Goal: Task Accomplishment & Management: Manage account settings

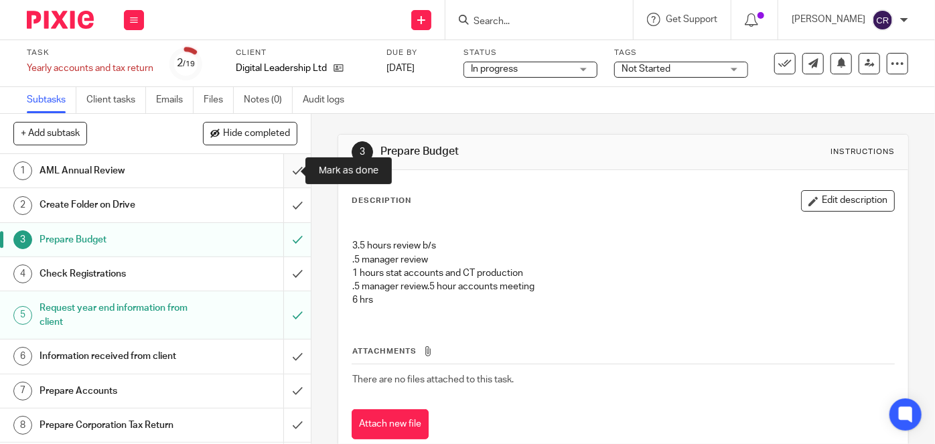
click at [284, 170] on input "submit" at bounding box center [155, 171] width 311 height 34
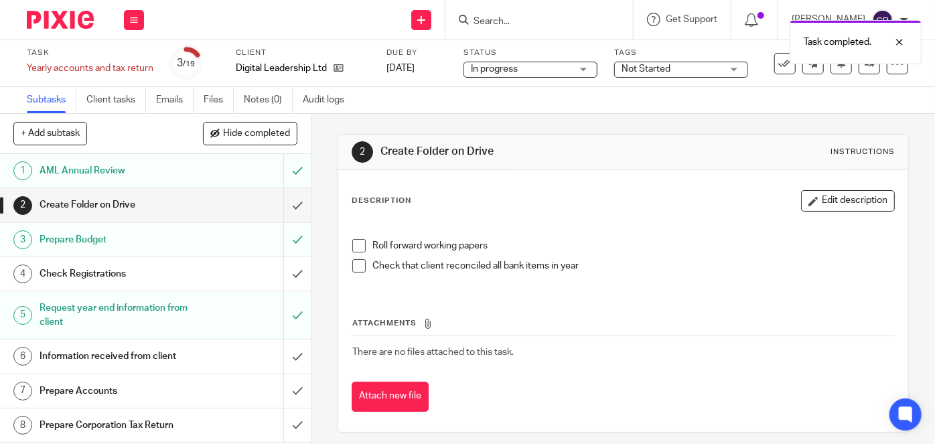
click at [352, 244] on span at bounding box center [358, 245] width 13 height 13
click at [358, 267] on span at bounding box center [358, 265] width 13 height 13
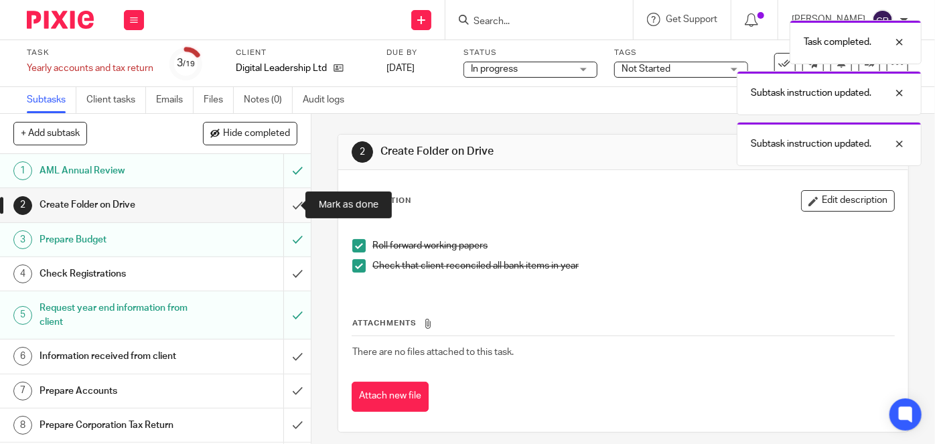
click at [289, 204] on input "submit" at bounding box center [155, 205] width 311 height 34
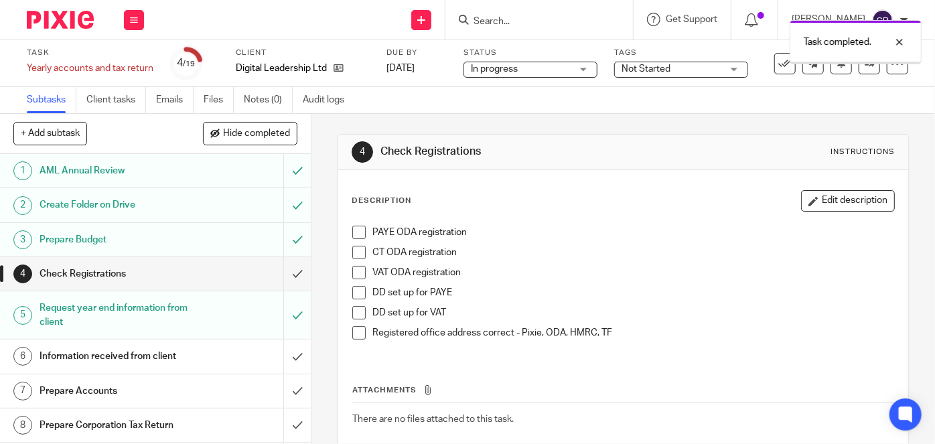
click at [357, 233] on span at bounding box center [358, 232] width 13 height 13
click at [354, 254] on span at bounding box center [358, 252] width 13 height 13
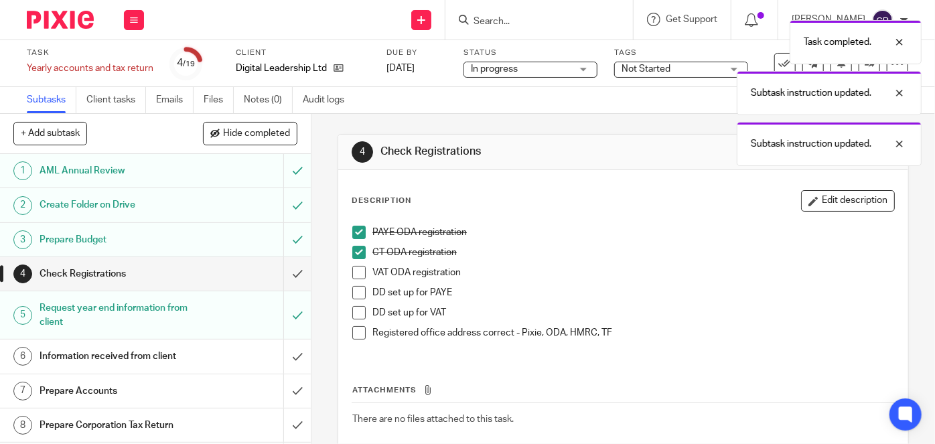
click at [357, 273] on span at bounding box center [358, 272] width 13 height 13
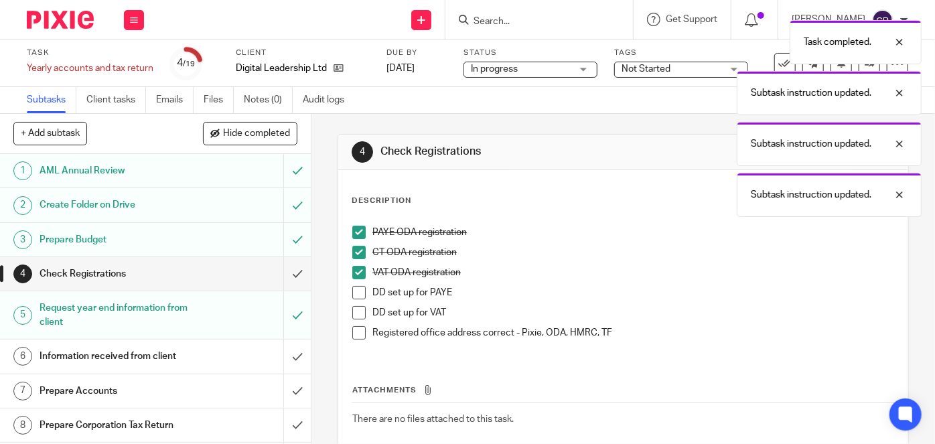
click at [355, 298] on span at bounding box center [358, 292] width 13 height 13
click at [359, 313] on span at bounding box center [358, 312] width 13 height 13
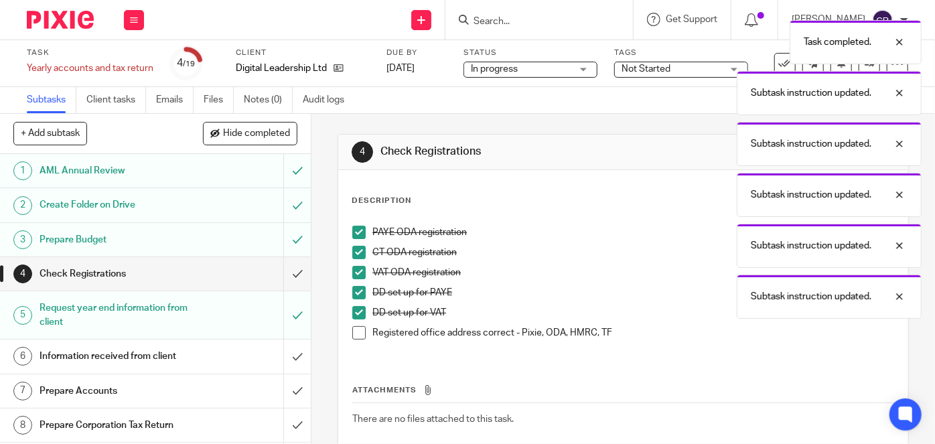
click at [354, 336] on span at bounding box center [358, 332] width 13 height 13
click at [291, 275] on input "submit" at bounding box center [155, 274] width 311 height 34
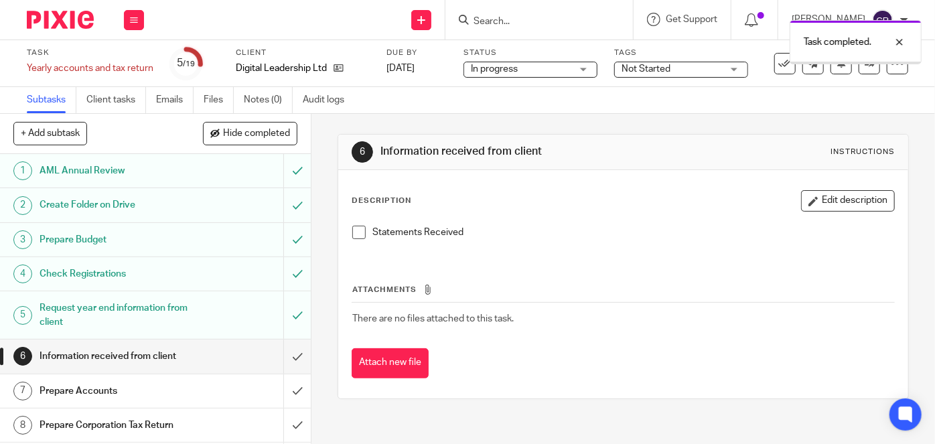
scroll to position [60, 0]
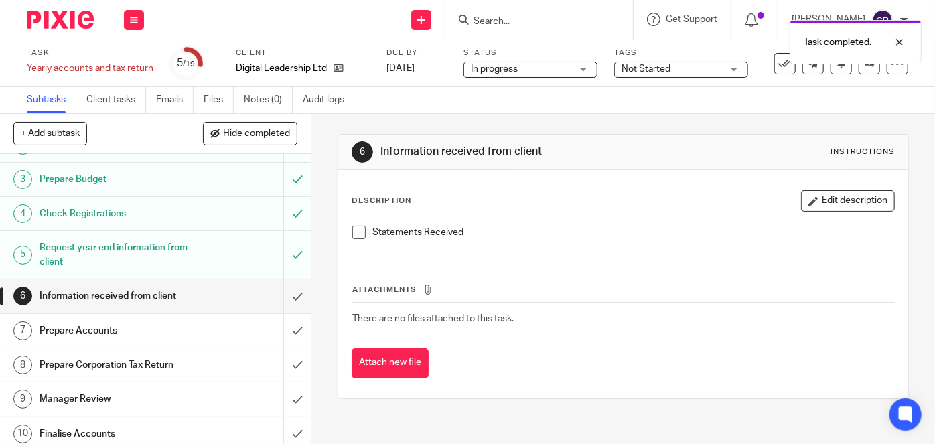
click at [358, 235] on span at bounding box center [358, 232] width 13 height 13
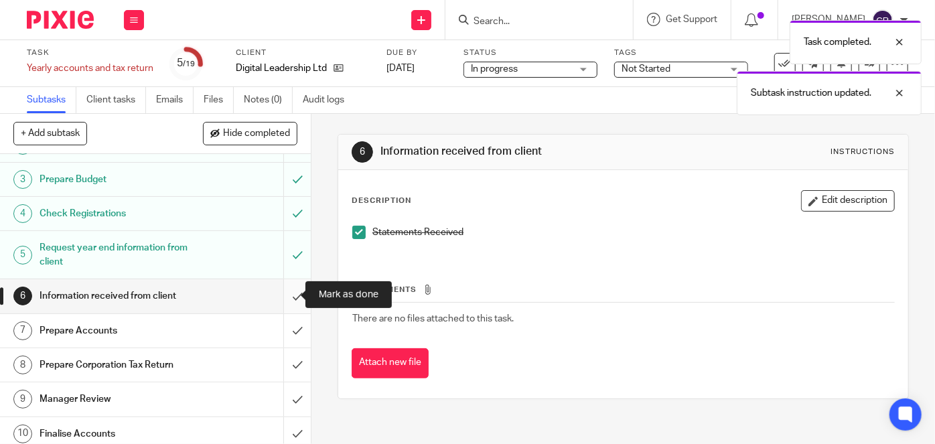
click at [289, 290] on input "submit" at bounding box center [155, 296] width 311 height 34
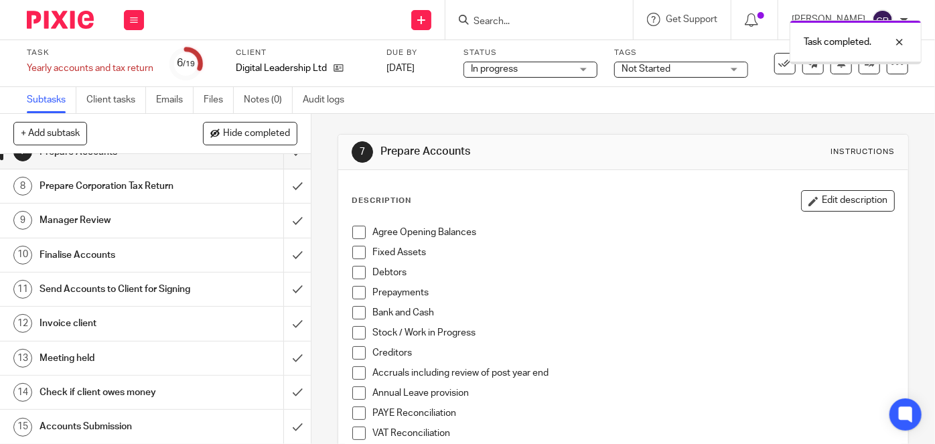
scroll to position [243, 0]
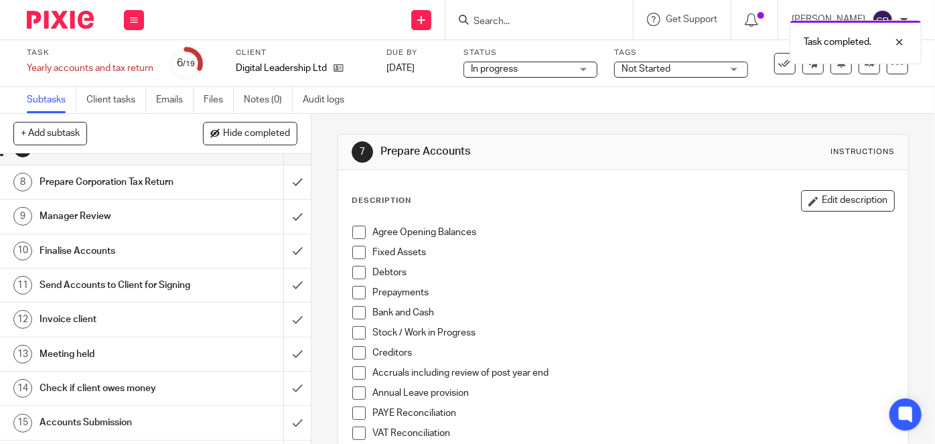
click at [357, 235] on span at bounding box center [358, 232] width 13 height 13
click at [356, 251] on span at bounding box center [358, 252] width 13 height 13
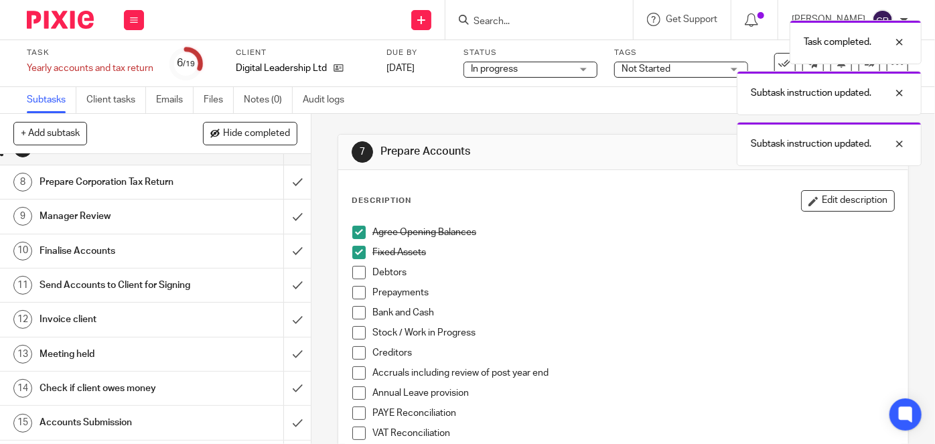
click at [352, 284] on li "Debtors" at bounding box center [623, 276] width 542 height 20
click at [352, 289] on span at bounding box center [358, 292] width 13 height 13
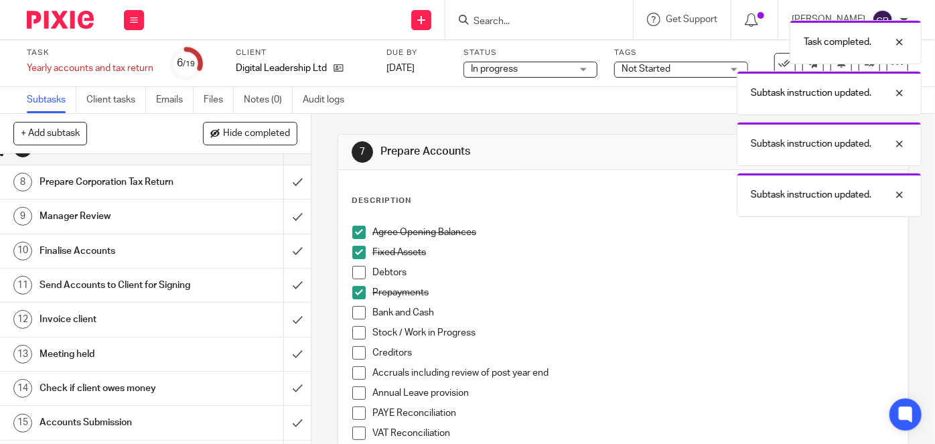
click at [352, 277] on span at bounding box center [358, 272] width 13 height 13
click at [352, 317] on span at bounding box center [358, 312] width 13 height 13
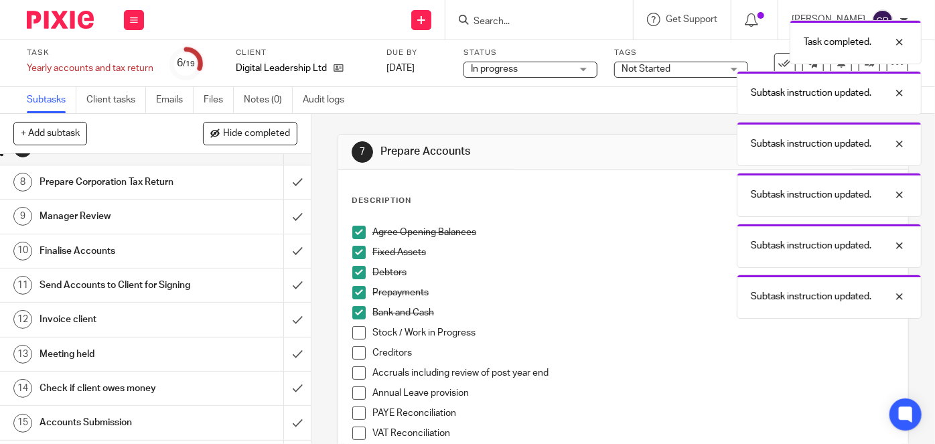
click at [352, 331] on span at bounding box center [358, 332] width 13 height 13
click at [355, 347] on span at bounding box center [358, 352] width 13 height 13
click at [358, 372] on span at bounding box center [358, 373] width 13 height 13
click at [357, 399] on span at bounding box center [358, 393] width 13 height 13
click at [354, 418] on span at bounding box center [358, 413] width 13 height 13
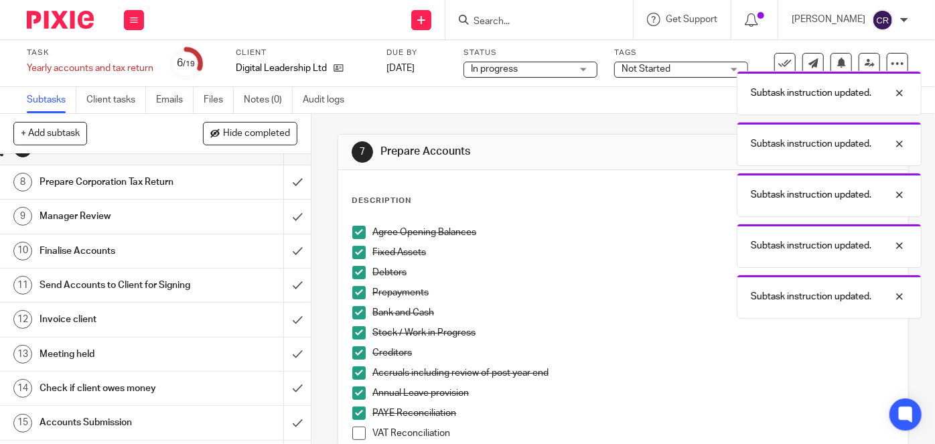
click at [354, 431] on span at bounding box center [358, 433] width 13 height 13
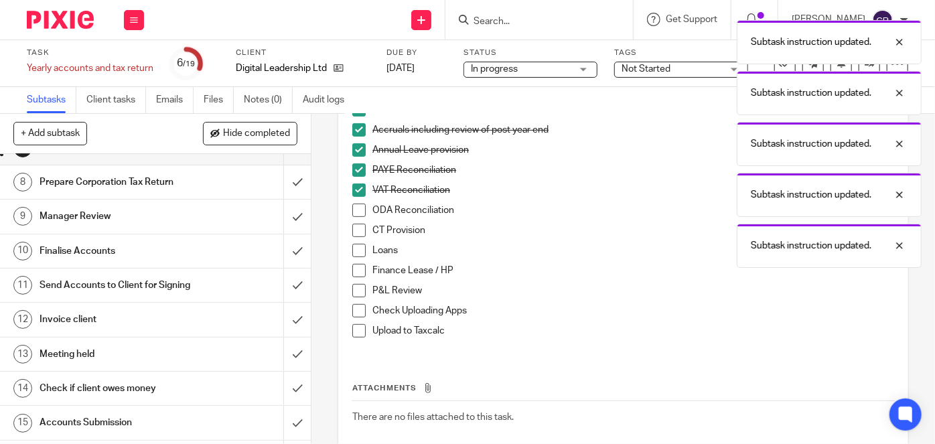
scroll to position [304, 0]
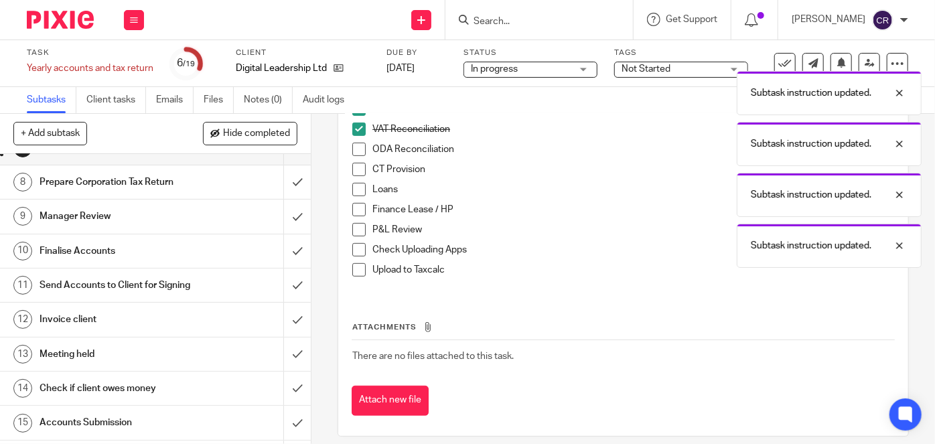
click at [354, 155] on li "ODA Reconciliation" at bounding box center [623, 153] width 542 height 20
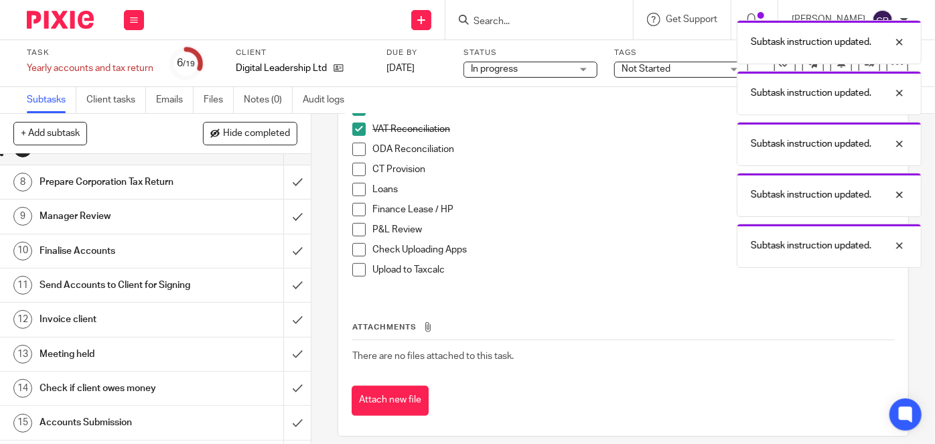
click at [354, 150] on span at bounding box center [358, 149] width 13 height 13
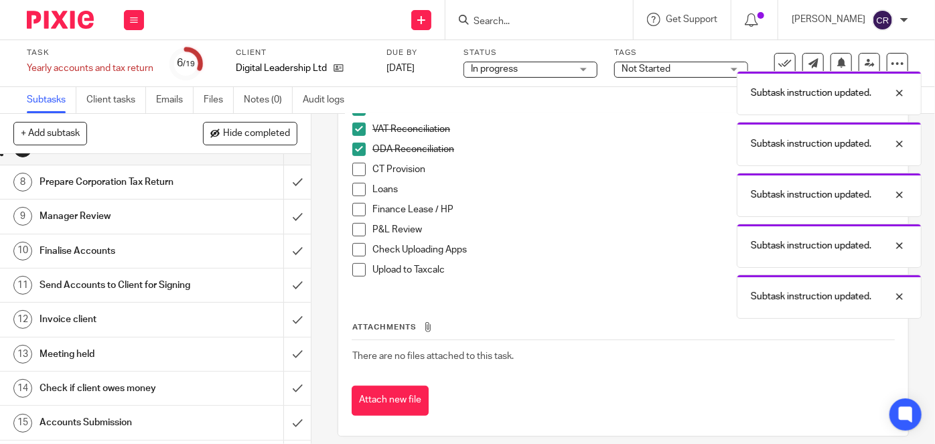
click at [352, 176] on li "CT Provision" at bounding box center [623, 173] width 542 height 20
click at [354, 168] on span at bounding box center [358, 169] width 13 height 13
click at [355, 204] on span at bounding box center [358, 209] width 13 height 13
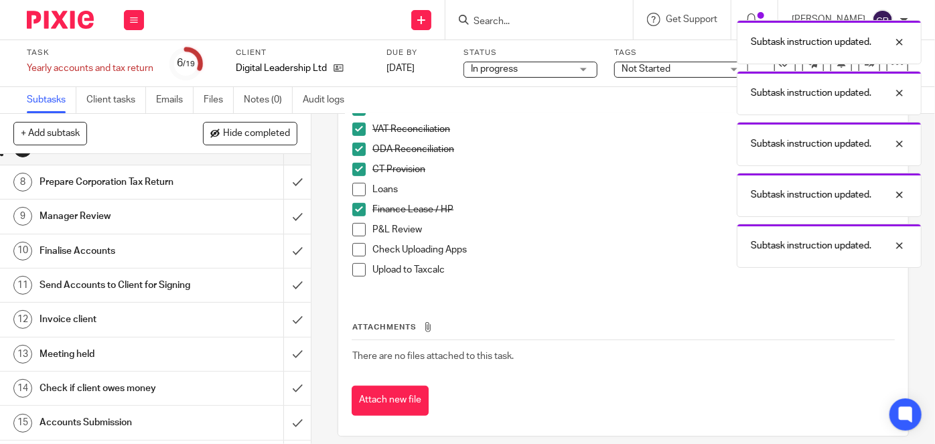
click at [359, 189] on span at bounding box center [358, 189] width 13 height 13
click at [352, 247] on span at bounding box center [358, 249] width 13 height 13
click at [352, 229] on span at bounding box center [358, 229] width 13 height 13
click at [355, 277] on li "Upload to Taxcalc" at bounding box center [623, 273] width 542 height 20
click at [354, 270] on span at bounding box center [358, 269] width 13 height 13
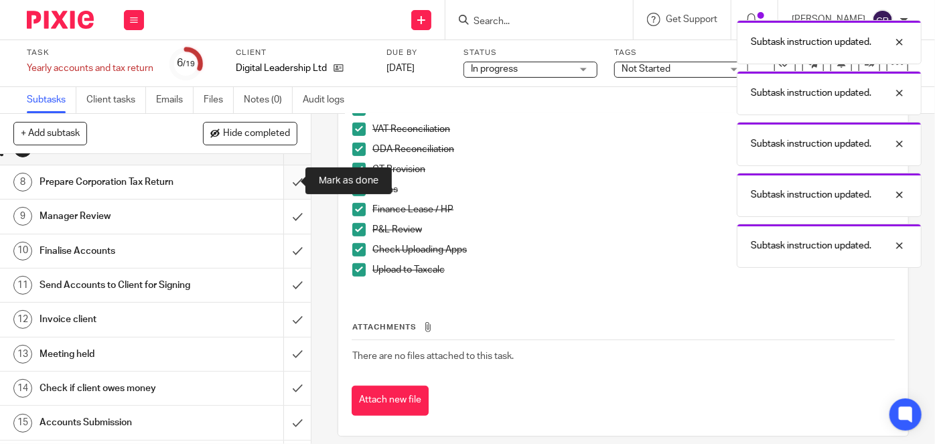
click at [286, 186] on input "submit" at bounding box center [155, 183] width 311 height 34
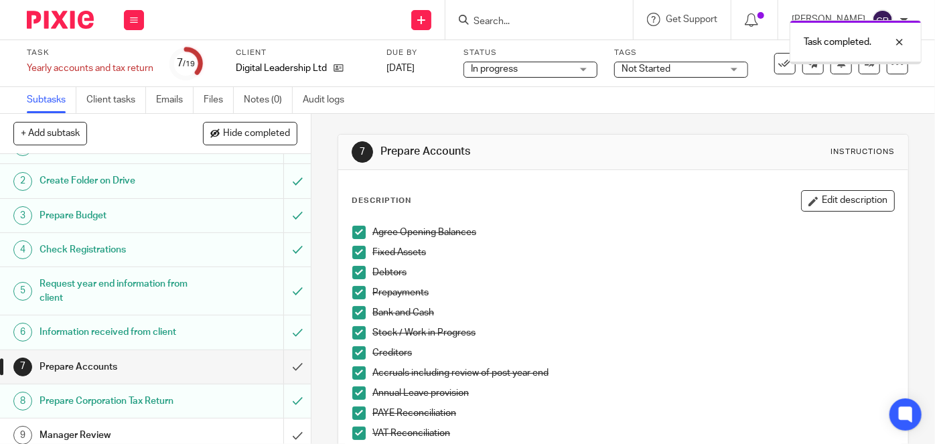
scroll to position [182, 0]
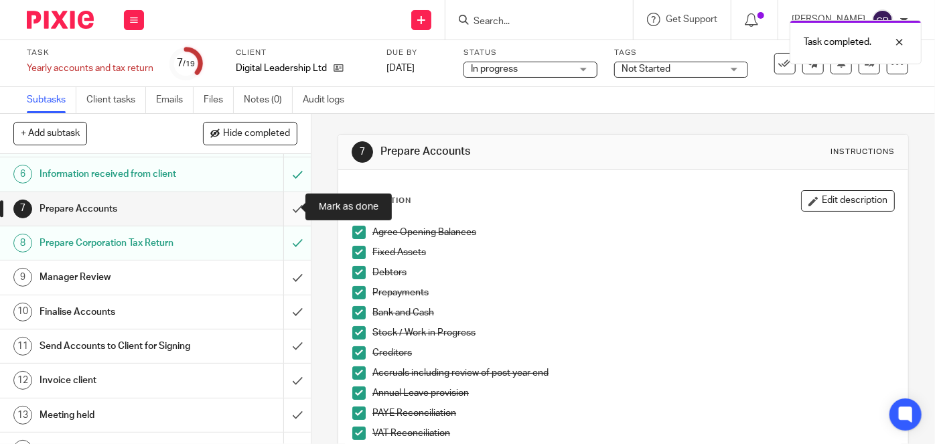
click at [287, 209] on input "submit" at bounding box center [155, 209] width 311 height 34
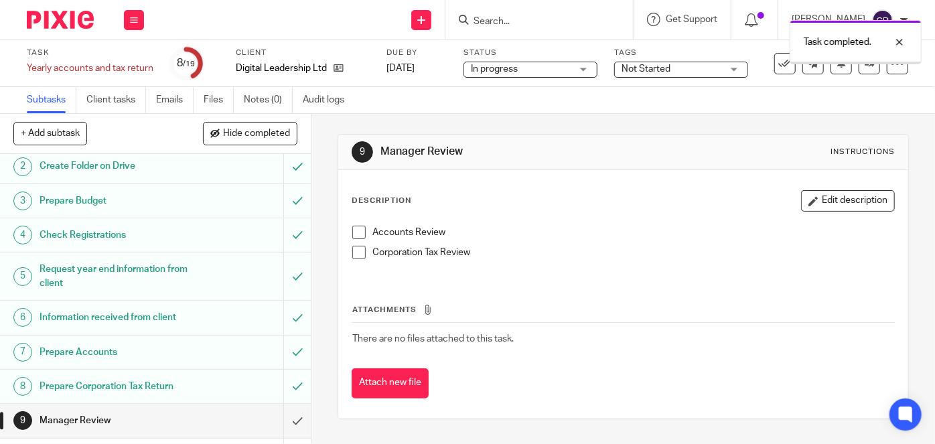
scroll to position [60, 0]
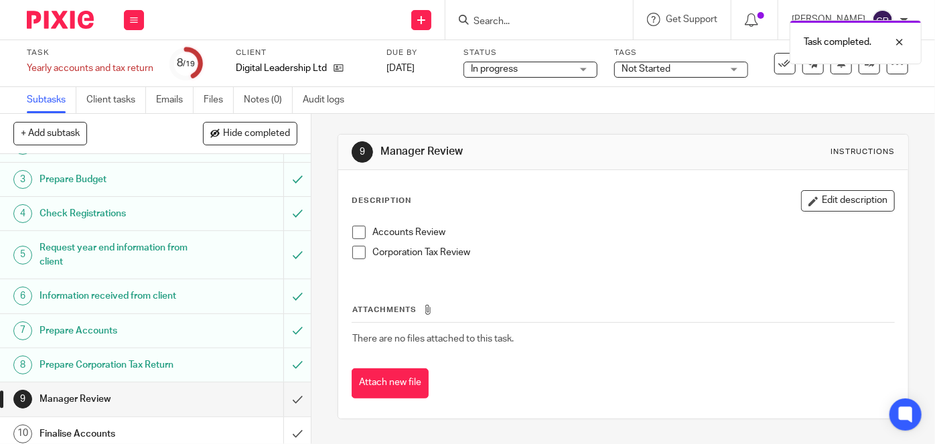
click at [353, 235] on span at bounding box center [358, 232] width 13 height 13
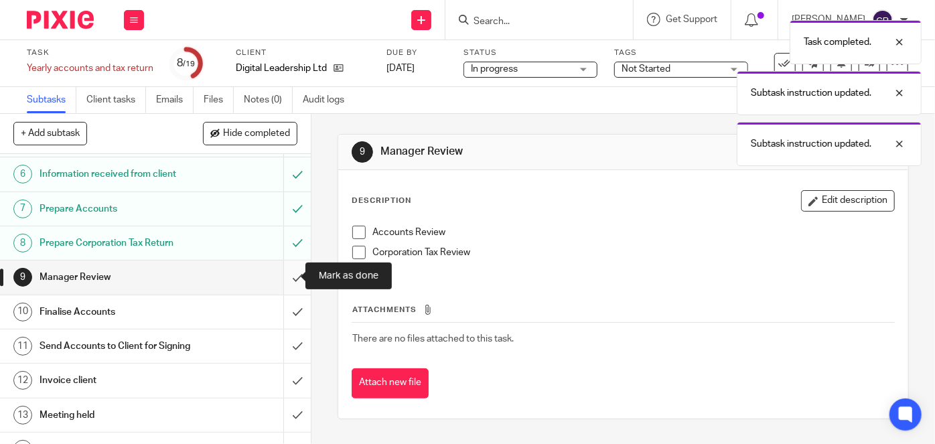
scroll to position [243, 0]
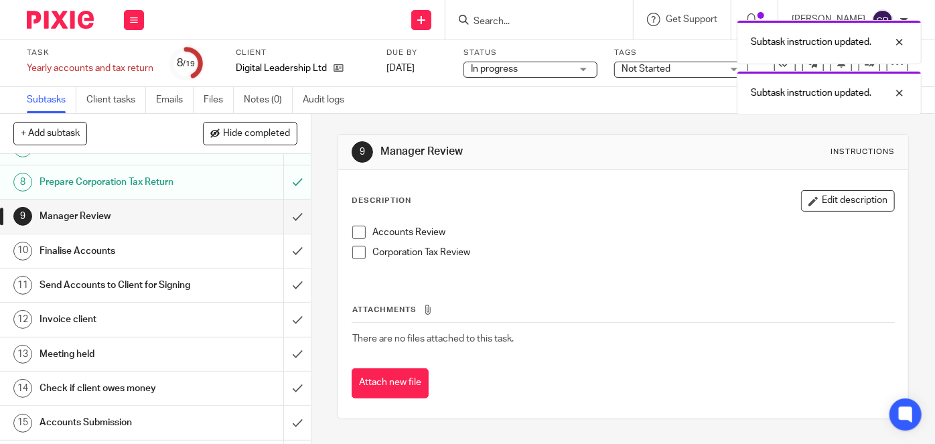
click at [864, 66] on div "Subtask instruction updated. Subtask instruction updated." at bounding box center [695, 64] width 454 height 102
click at [895, 46] on div at bounding box center [890, 42] width 36 height 16
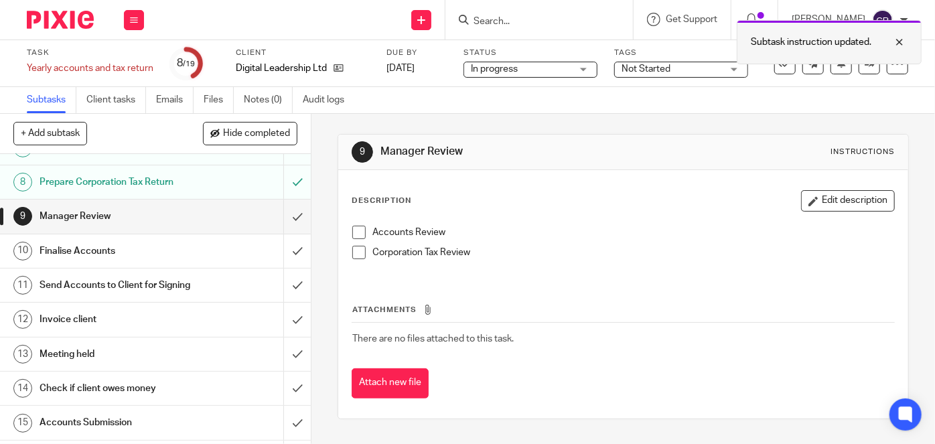
click at [897, 46] on div at bounding box center [890, 42] width 36 height 16
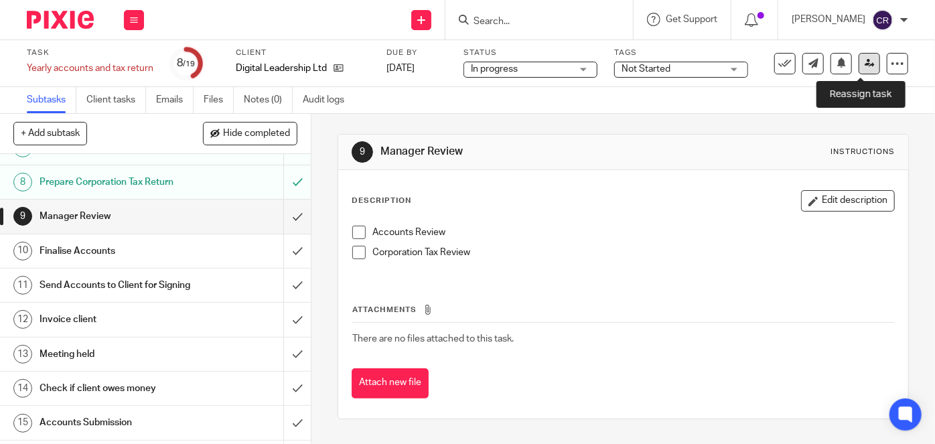
click at [860, 72] on link at bounding box center [869, 63] width 21 height 21
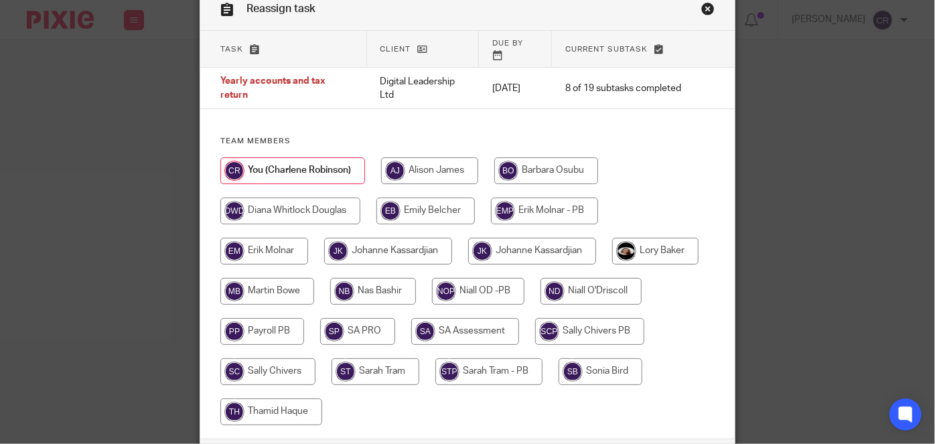
scroll to position [159, 0]
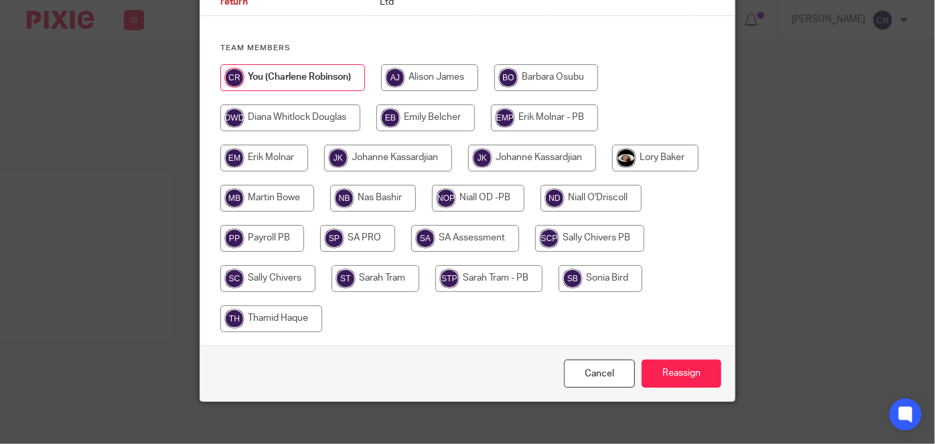
click at [384, 271] on input "radio" at bounding box center [376, 278] width 88 height 27
radio input "true"
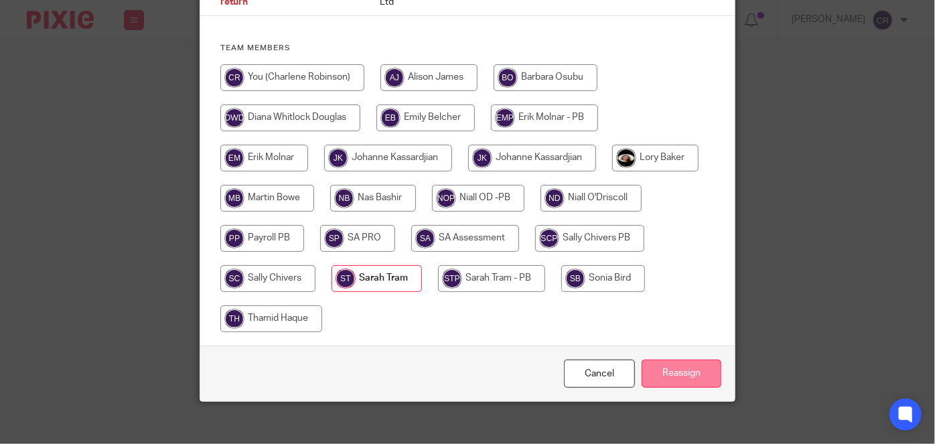
click at [687, 360] on input "Reassign" at bounding box center [682, 374] width 80 height 29
